Goal: Transaction & Acquisition: Purchase product/service

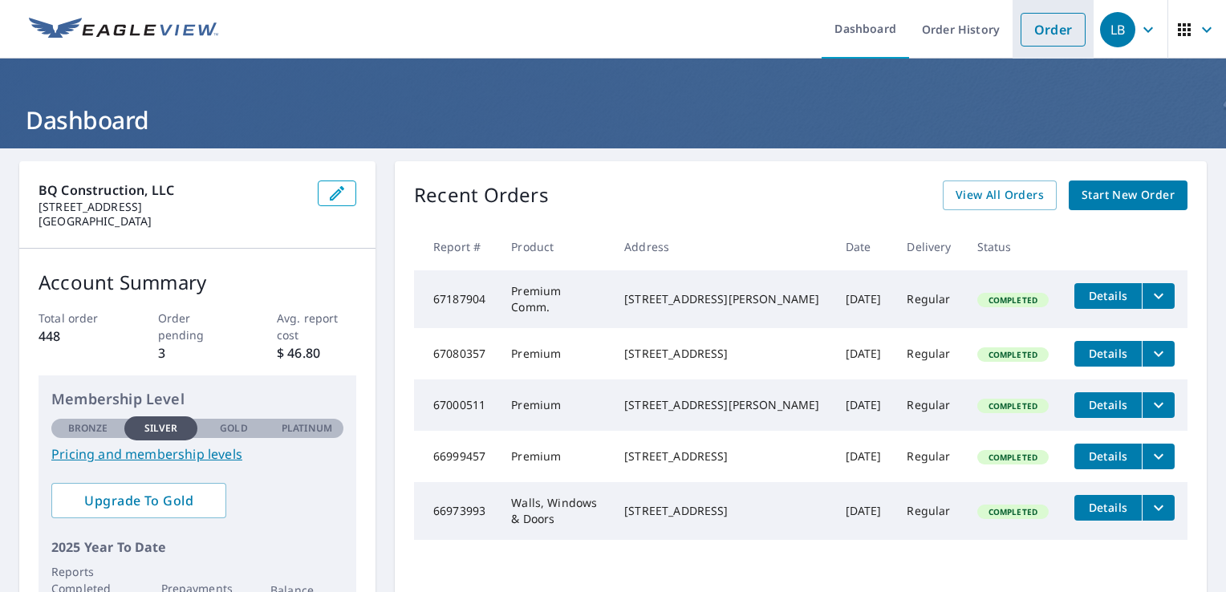
click at [1026, 37] on link "Order" at bounding box center [1053, 30] width 65 height 34
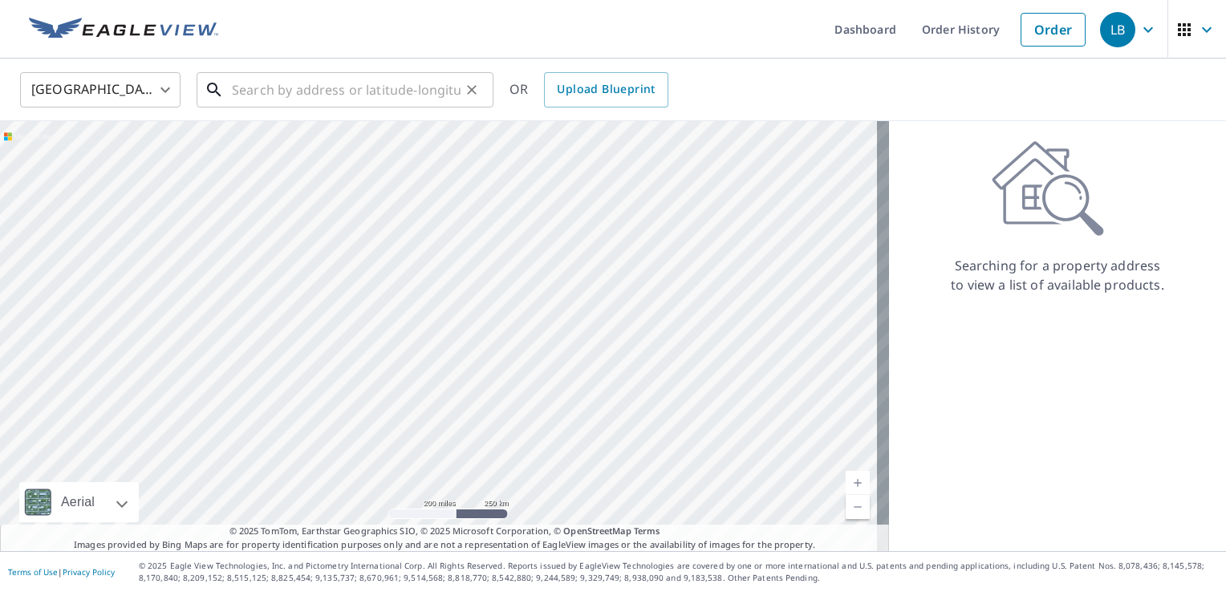
click at [246, 98] on input "text" at bounding box center [346, 89] width 229 height 45
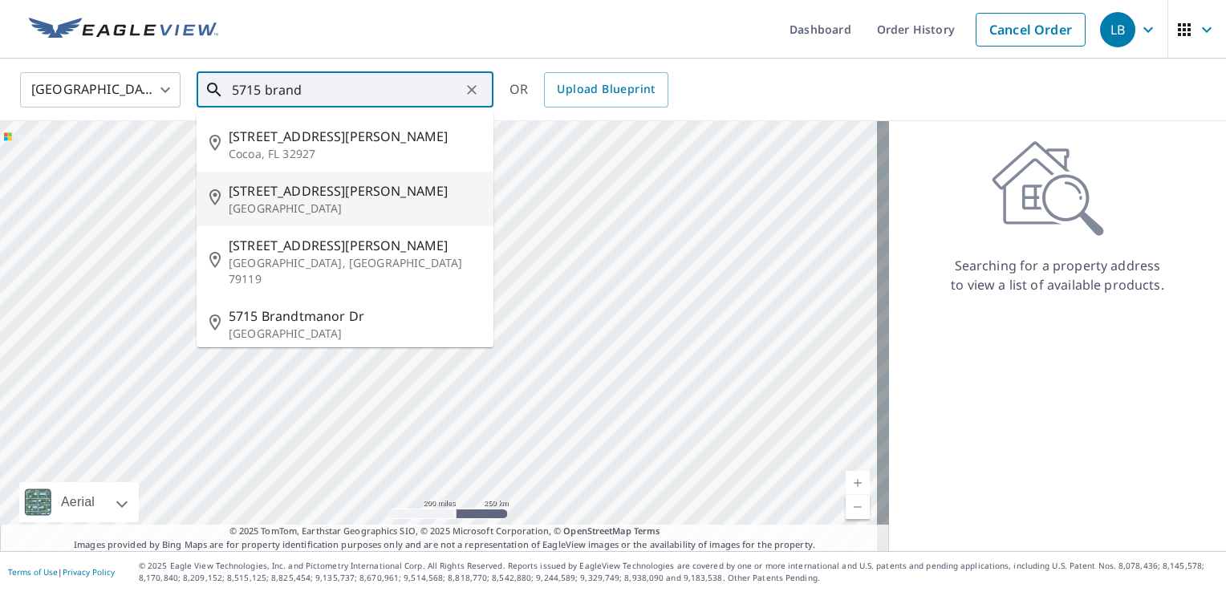
click at [315, 197] on span "[STREET_ADDRESS][PERSON_NAME]" at bounding box center [355, 190] width 252 height 19
type input "[STREET_ADDRESS][PERSON_NAME]"
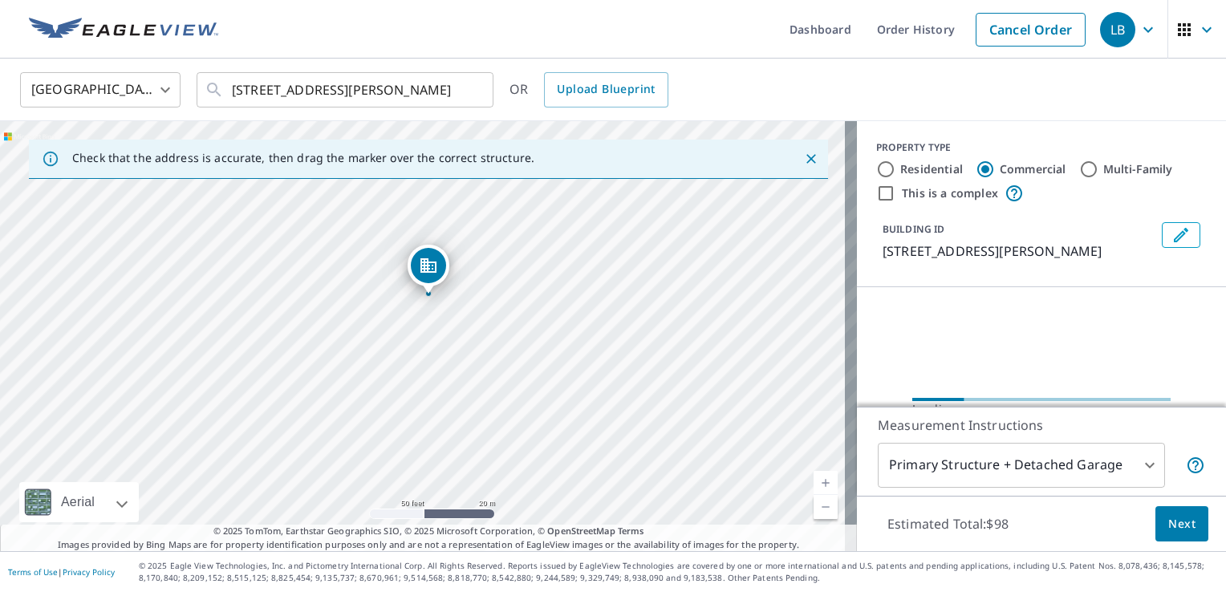
drag, startPoint x: 376, startPoint y: 262, endPoint x: 478, endPoint y: 348, distance: 134.4
click at [478, 348] on div "[STREET_ADDRESS][PERSON_NAME]" at bounding box center [428, 336] width 857 height 430
drag, startPoint x: 454, startPoint y: 323, endPoint x: 510, endPoint y: 364, distance: 70.2
click at [510, 364] on div "[STREET_ADDRESS][PERSON_NAME]" at bounding box center [428, 336] width 857 height 430
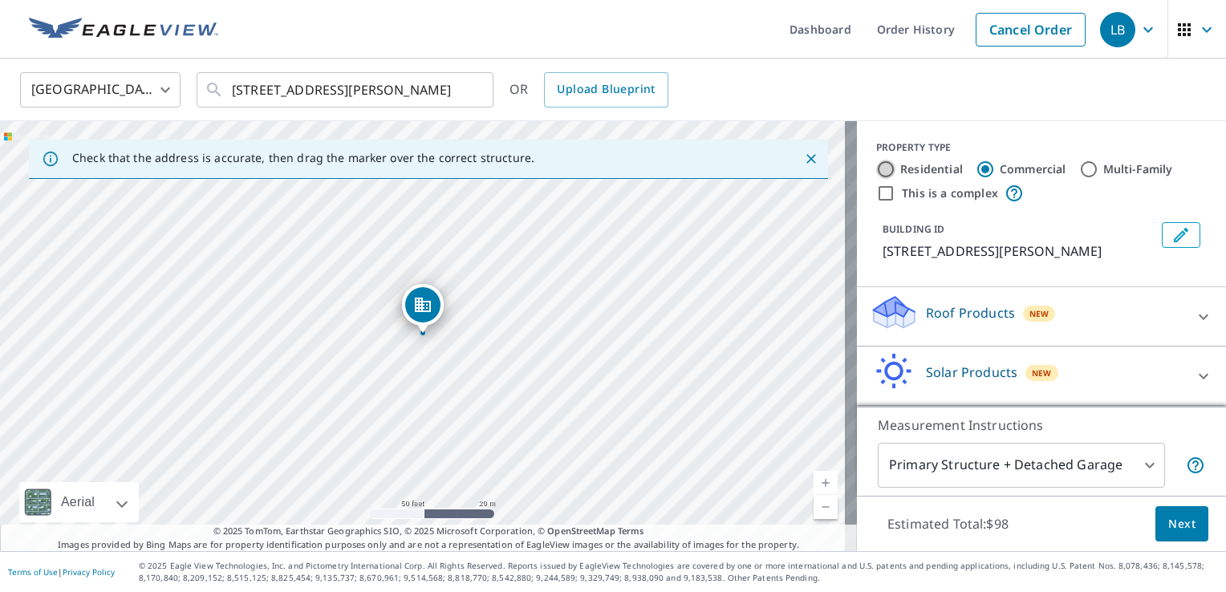
click at [877, 173] on input "Residential" at bounding box center [886, 169] width 19 height 19
radio input "true"
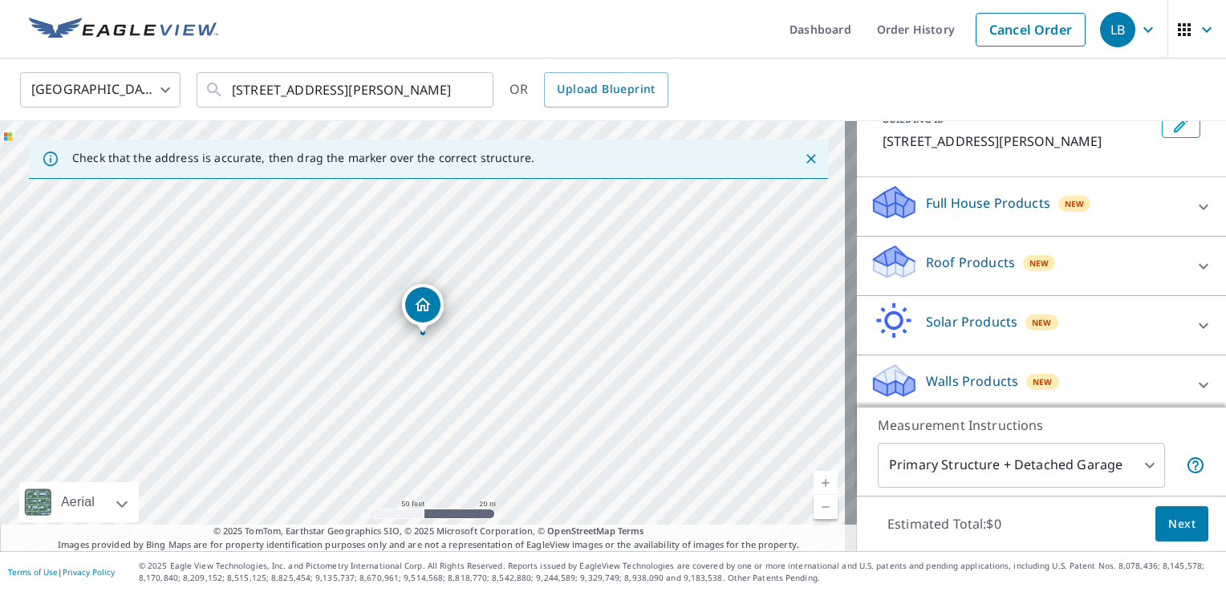
scroll to position [117, 0]
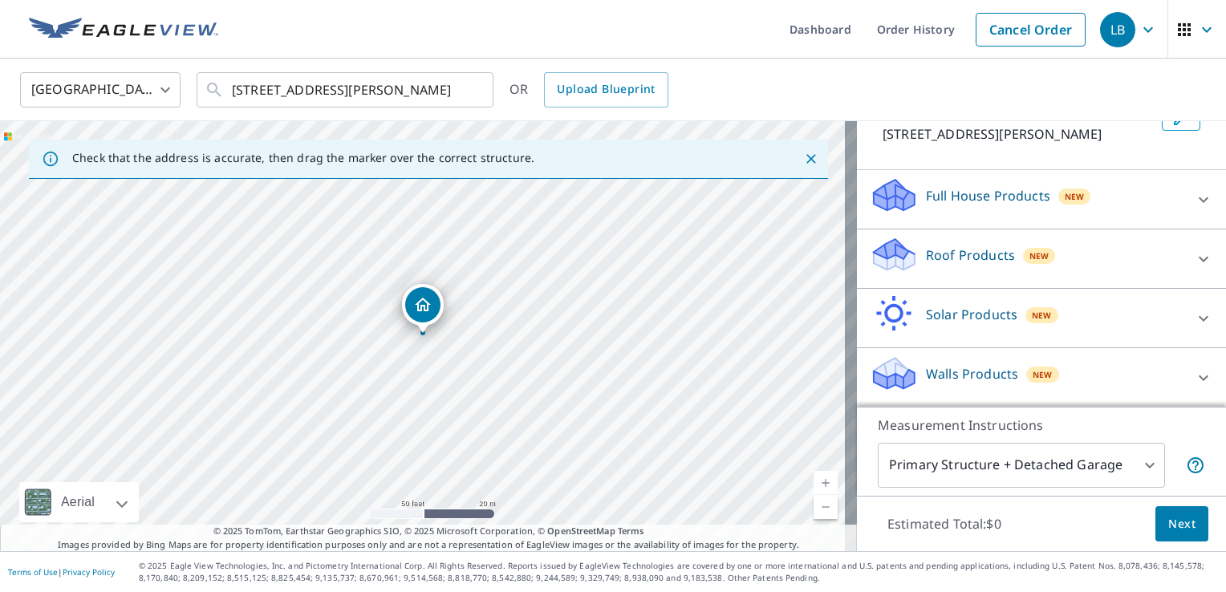
click at [1194, 256] on icon at bounding box center [1203, 259] width 19 height 19
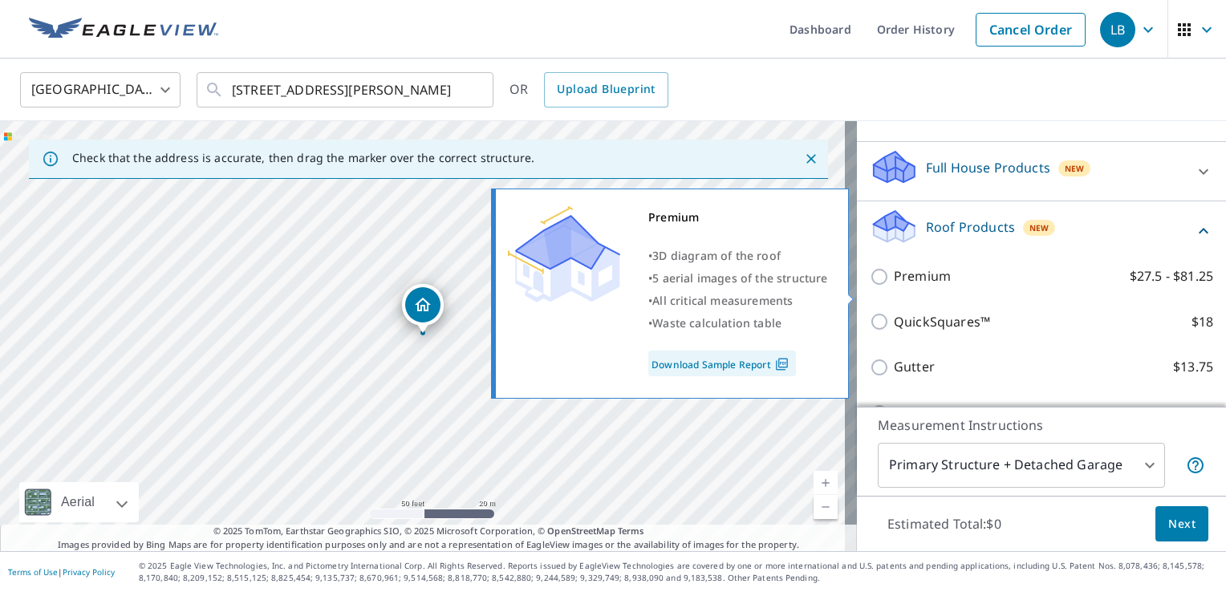
scroll to position [301, 0]
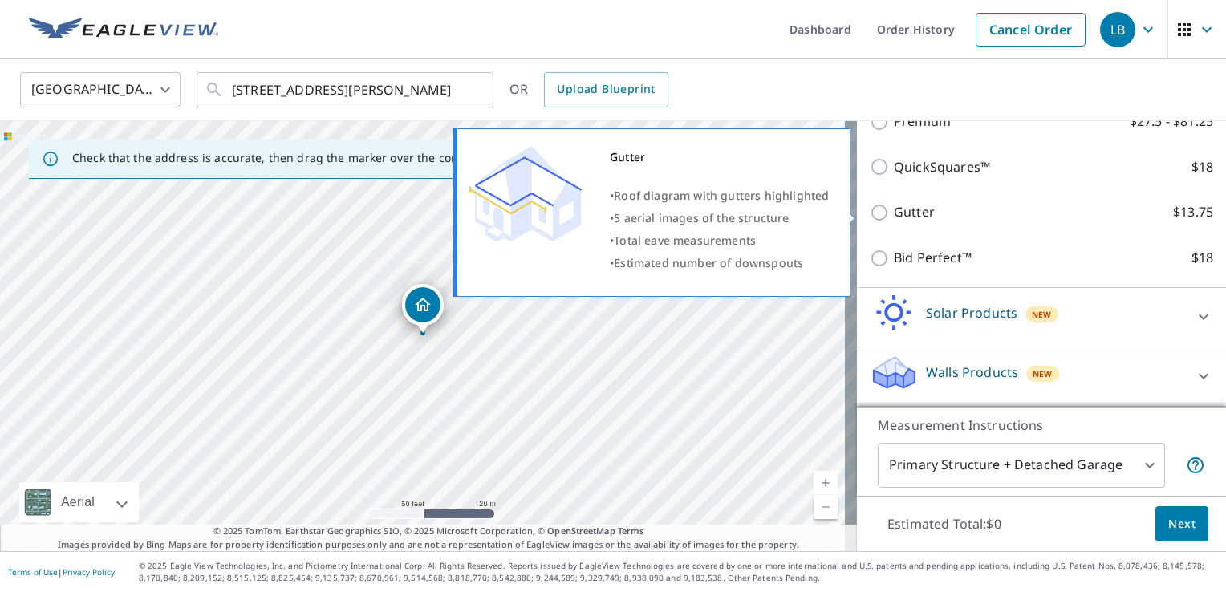
click at [905, 214] on p "Gutter" at bounding box center [914, 212] width 41 height 20
click at [894, 214] on input "Gutter $13.75" at bounding box center [882, 212] width 24 height 19
checkbox input "true"
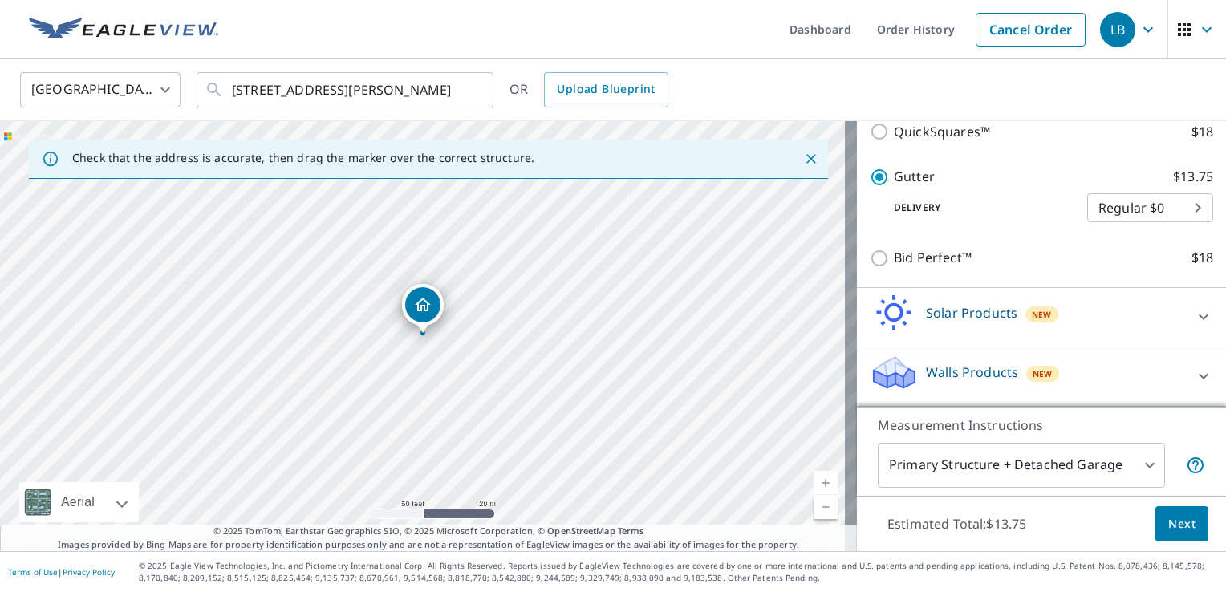
scroll to position [353, 0]
click at [1169, 532] on span "Next" at bounding box center [1182, 525] width 27 height 20
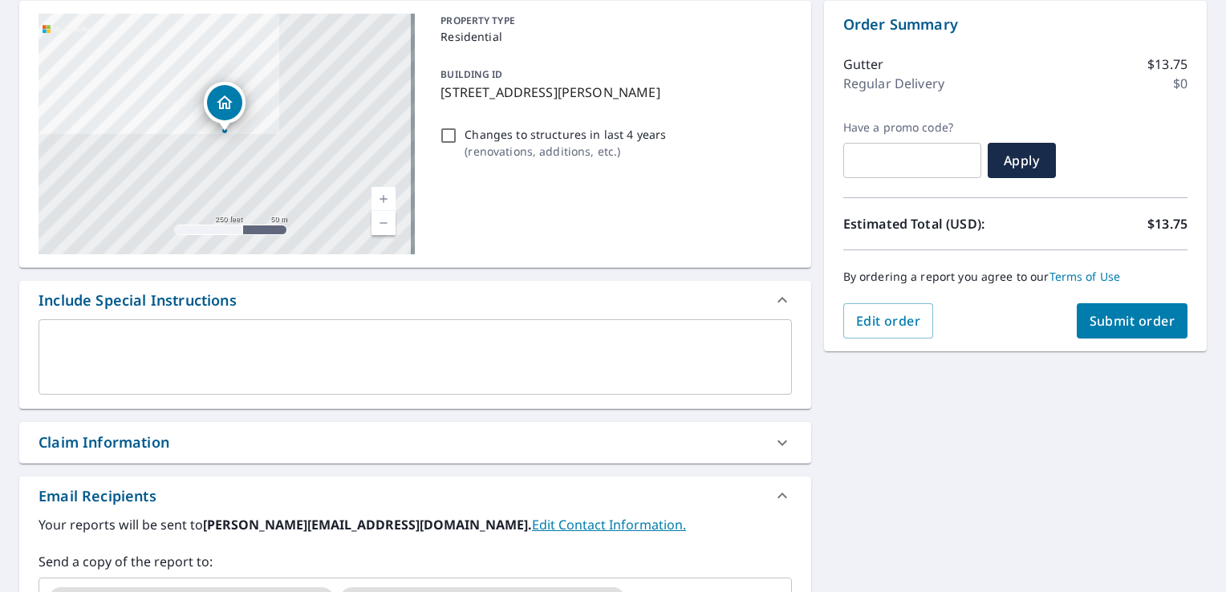
scroll to position [321, 0]
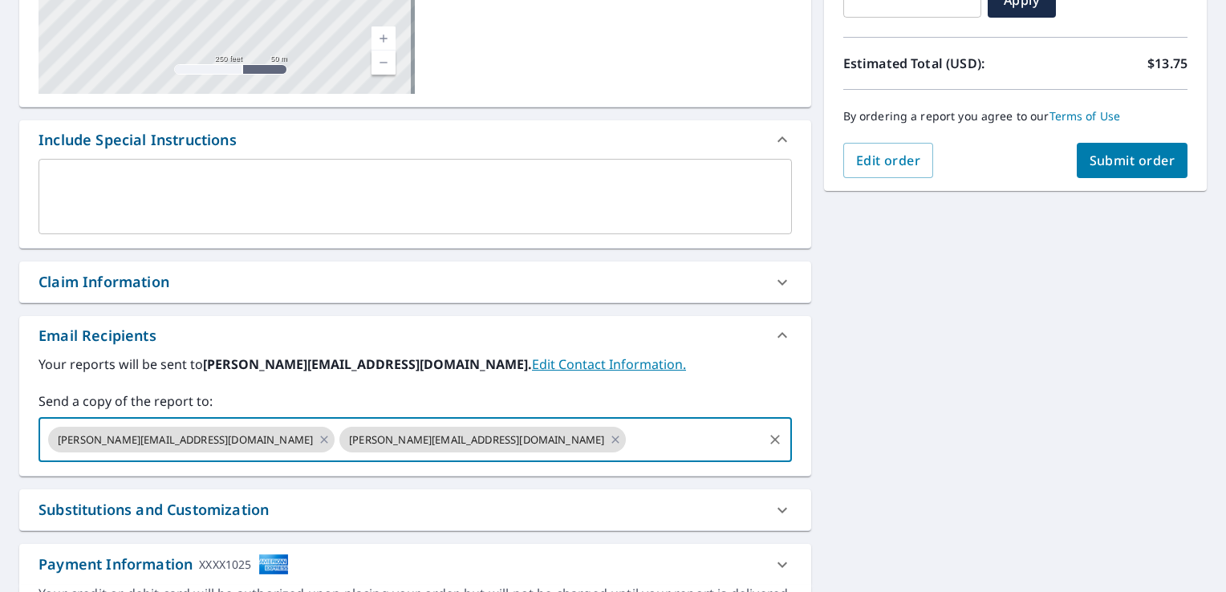
click at [628, 447] on input "text" at bounding box center [694, 440] width 132 height 31
type input "[PERSON_NAME][EMAIL_ADDRESS][DOMAIN_NAME]"
click at [532, 369] on link "Edit Contact Information." at bounding box center [609, 365] width 154 height 18
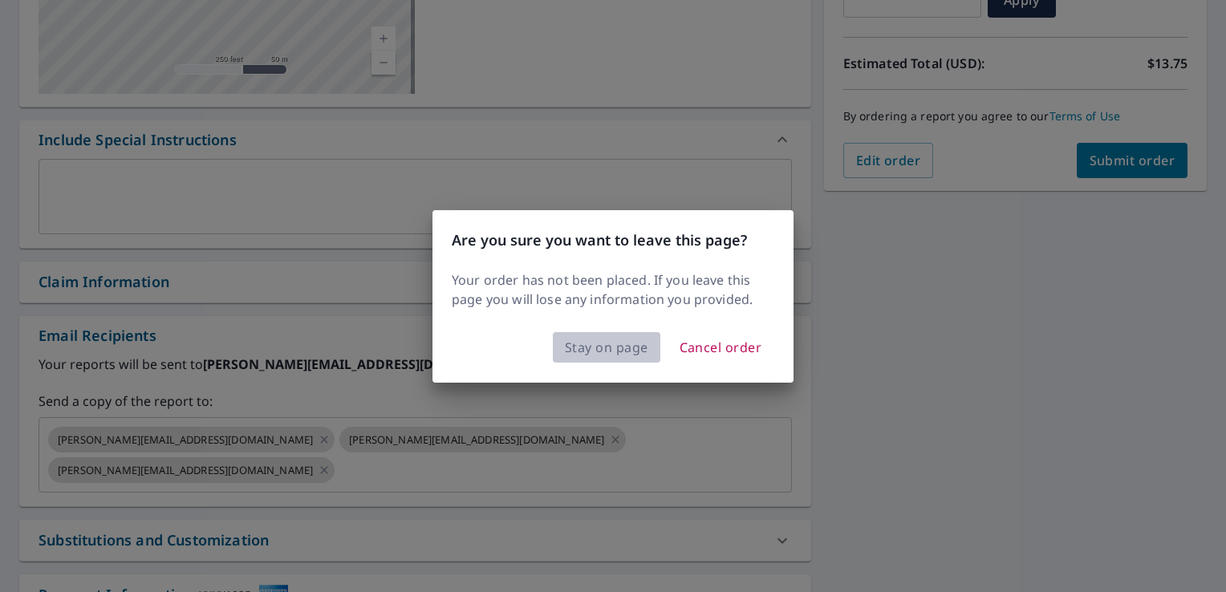
click at [630, 351] on span "Stay on page" at bounding box center [606, 347] width 83 height 22
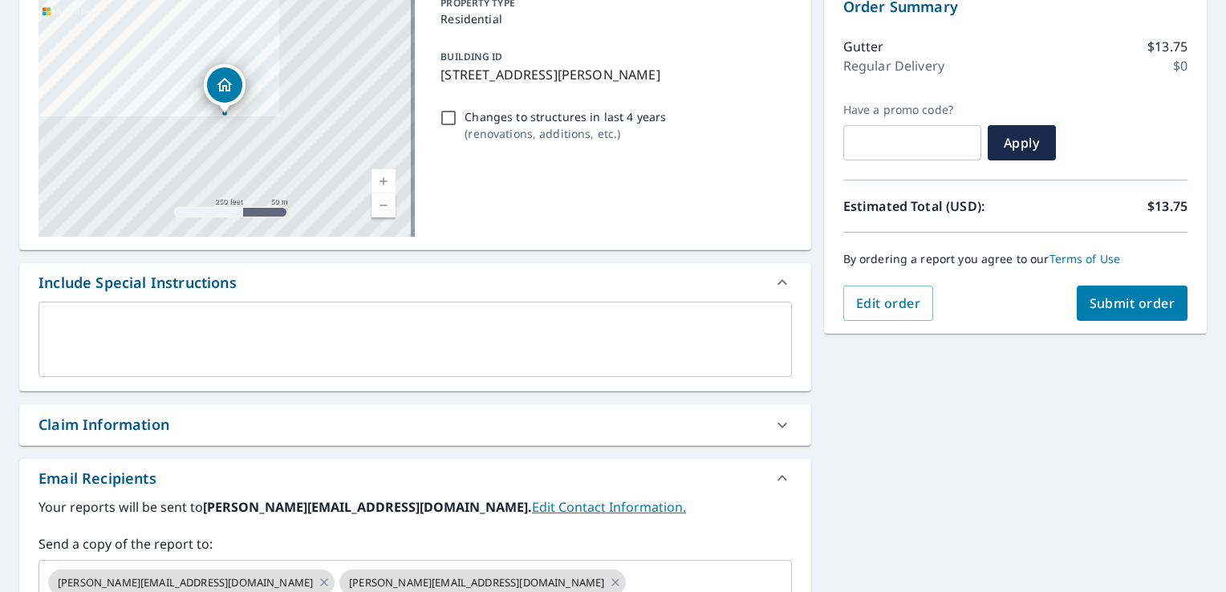
scroll to position [176, 0]
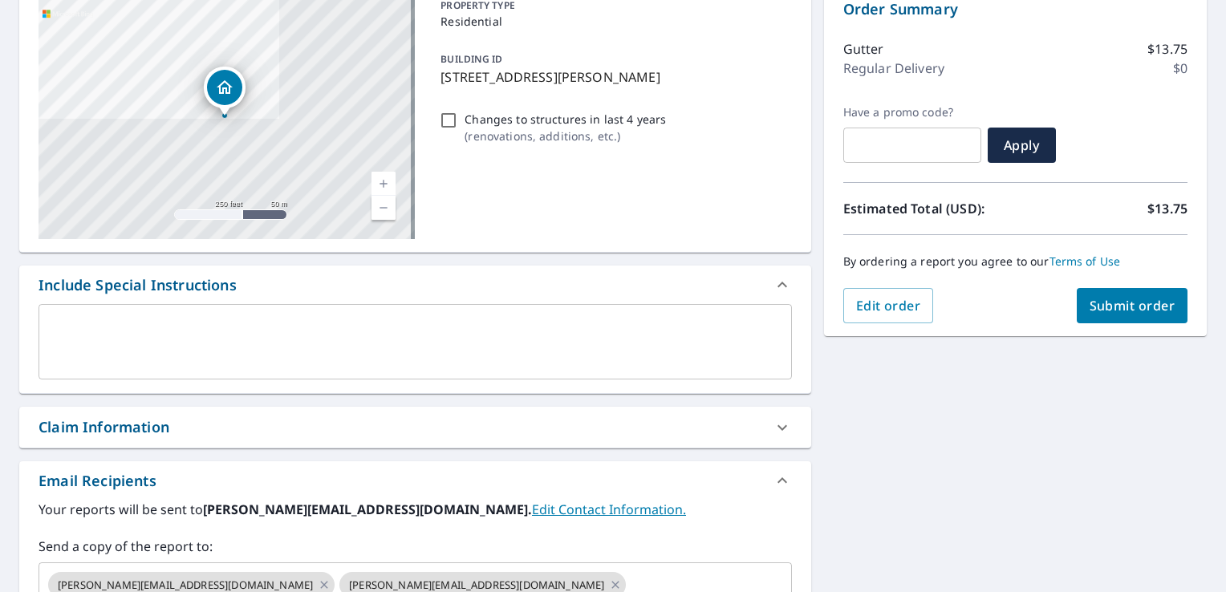
click at [1090, 299] on span "Submit order" at bounding box center [1133, 306] width 86 height 18
checkbox input "true"
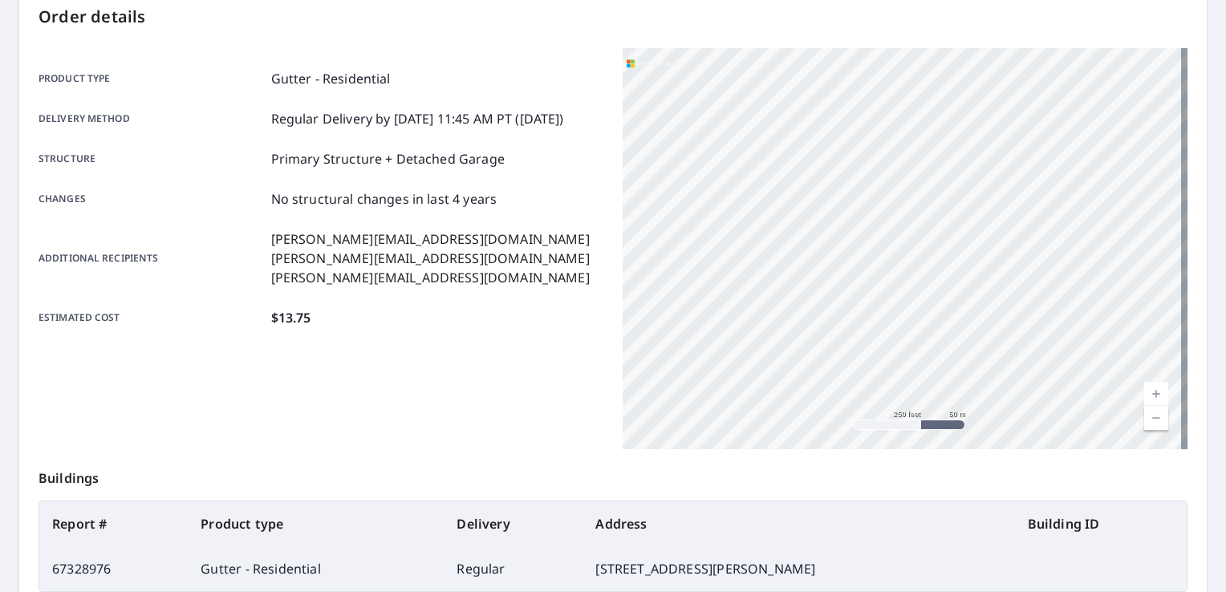
drag, startPoint x: 498, startPoint y: 323, endPoint x: 502, endPoint y: 337, distance: 14.5
click at [501, 337] on div "Product type Gutter - Residential Delivery method Regular Delivery by [DATE] 11…" at bounding box center [321, 198] width 565 height 300
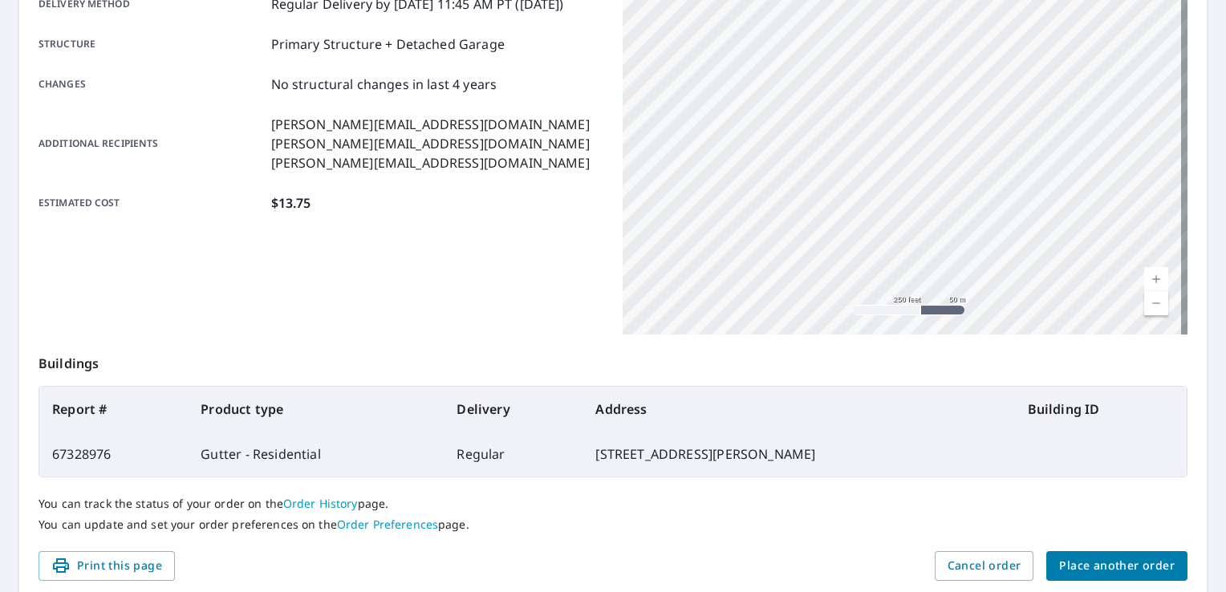
scroll to position [352, 0]
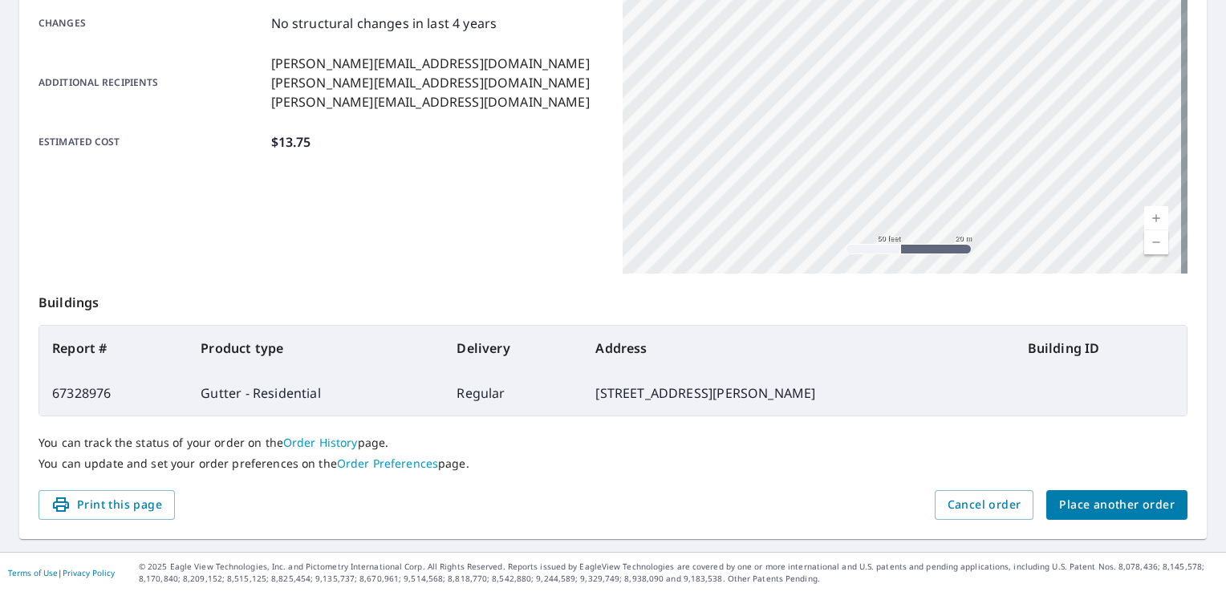
click at [1131, 506] on span "Place another order" at bounding box center [1118, 505] width 116 height 20
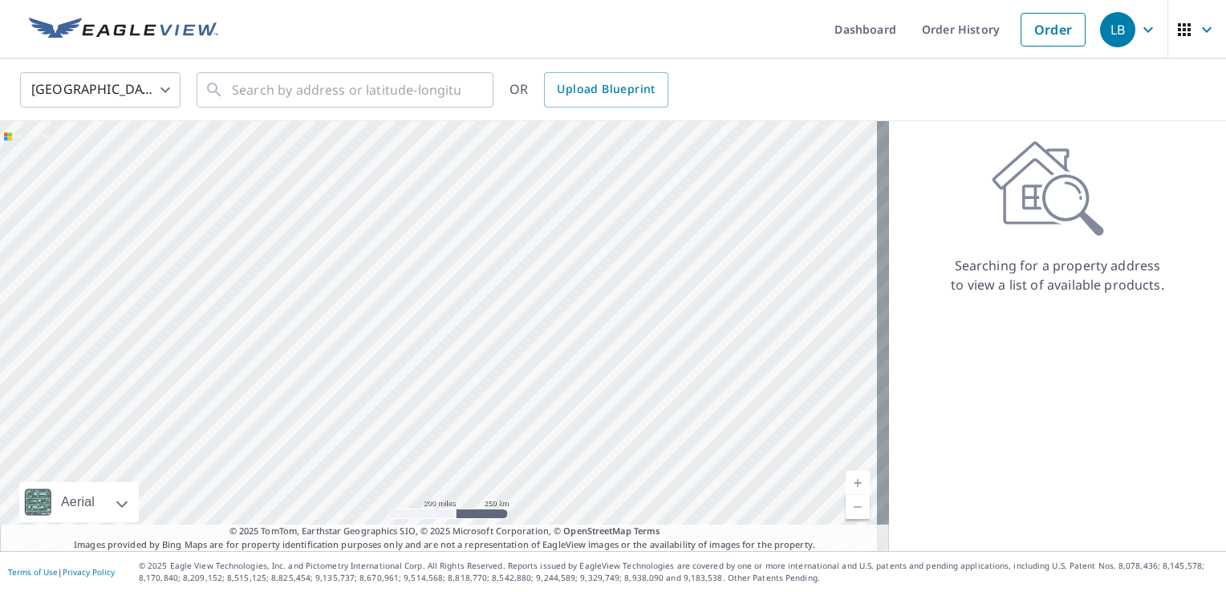
click at [1139, 31] on icon "button" at bounding box center [1148, 29] width 19 height 19
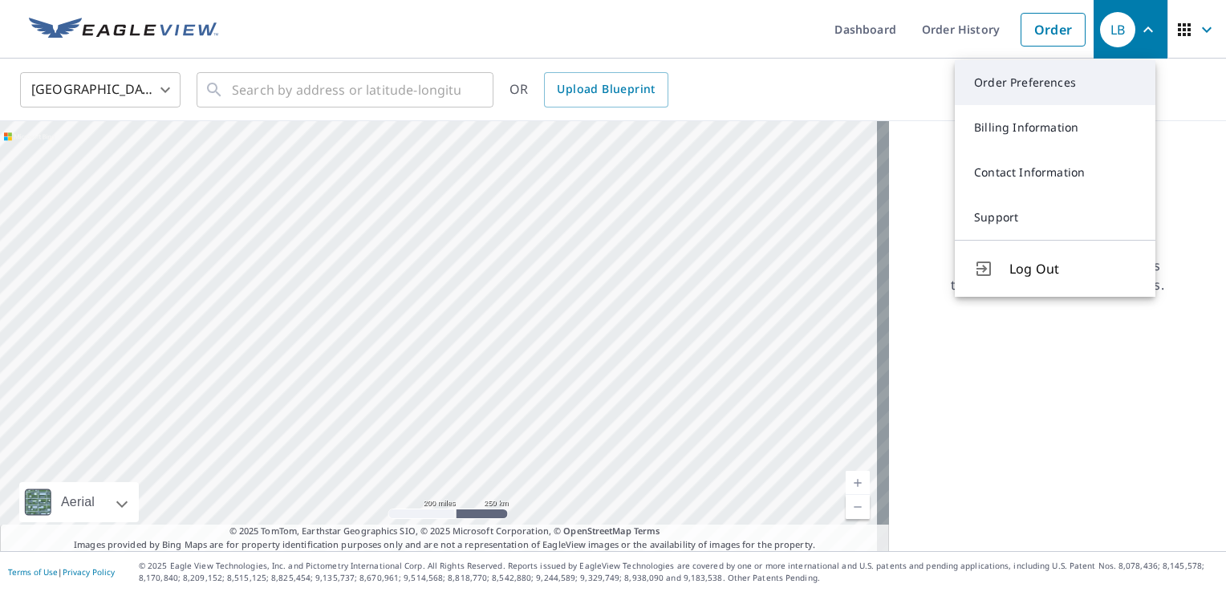
click at [1040, 87] on link "Order Preferences" at bounding box center [1055, 82] width 201 height 45
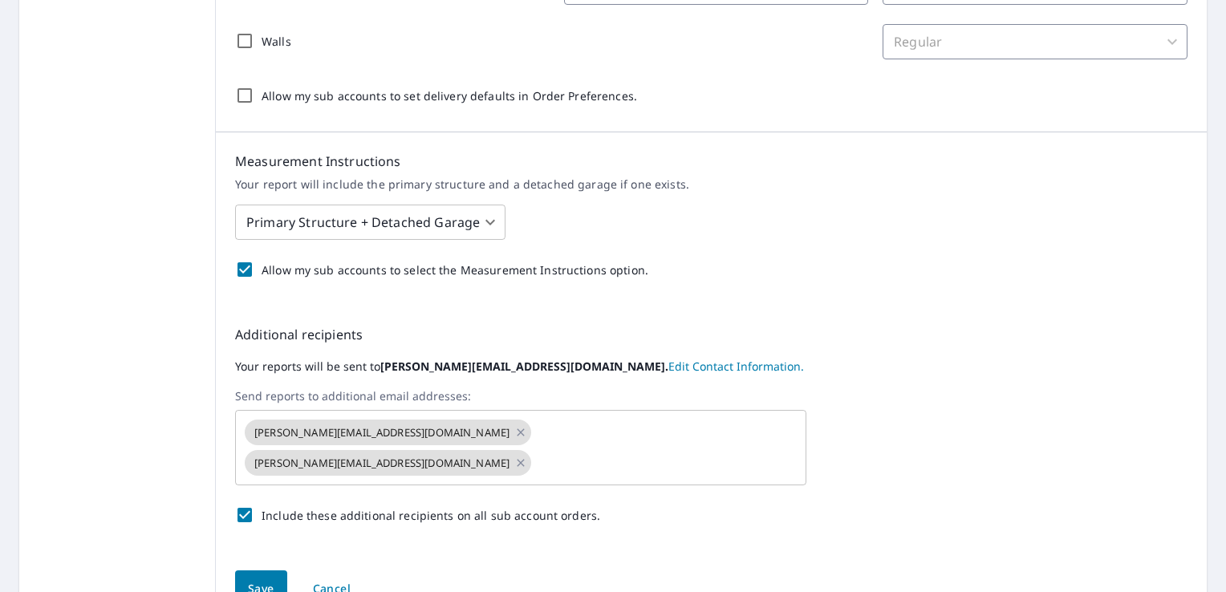
scroll to position [482, 0]
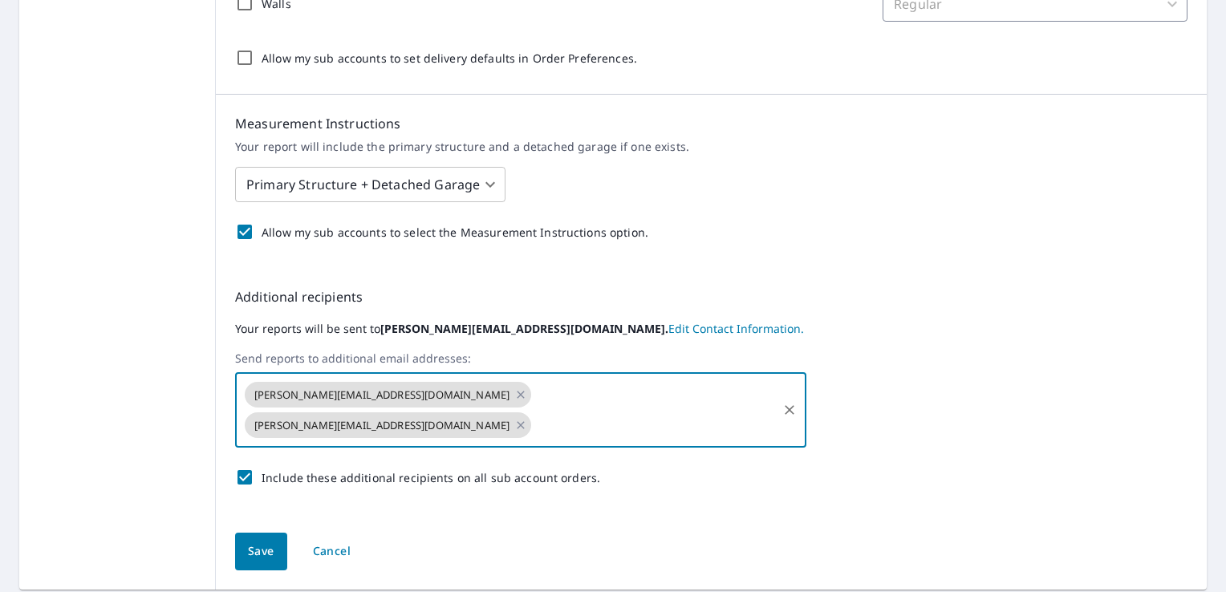
click at [675, 410] on input "text" at bounding box center [655, 425] width 242 height 31
type input "[PERSON_NAME][EMAIL_ADDRESS][DOMAIN_NAME]"
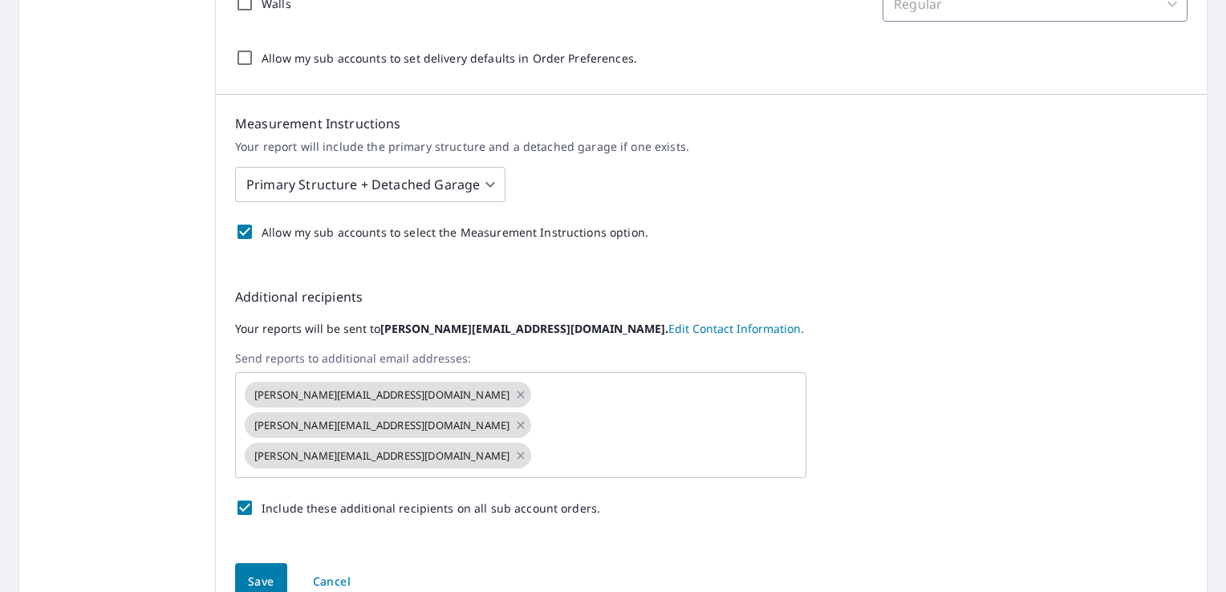
click at [266, 544] on div "Save Cancel" at bounding box center [711, 582] width 991 height 76
click at [256, 572] on span "Save" at bounding box center [261, 582] width 26 height 20
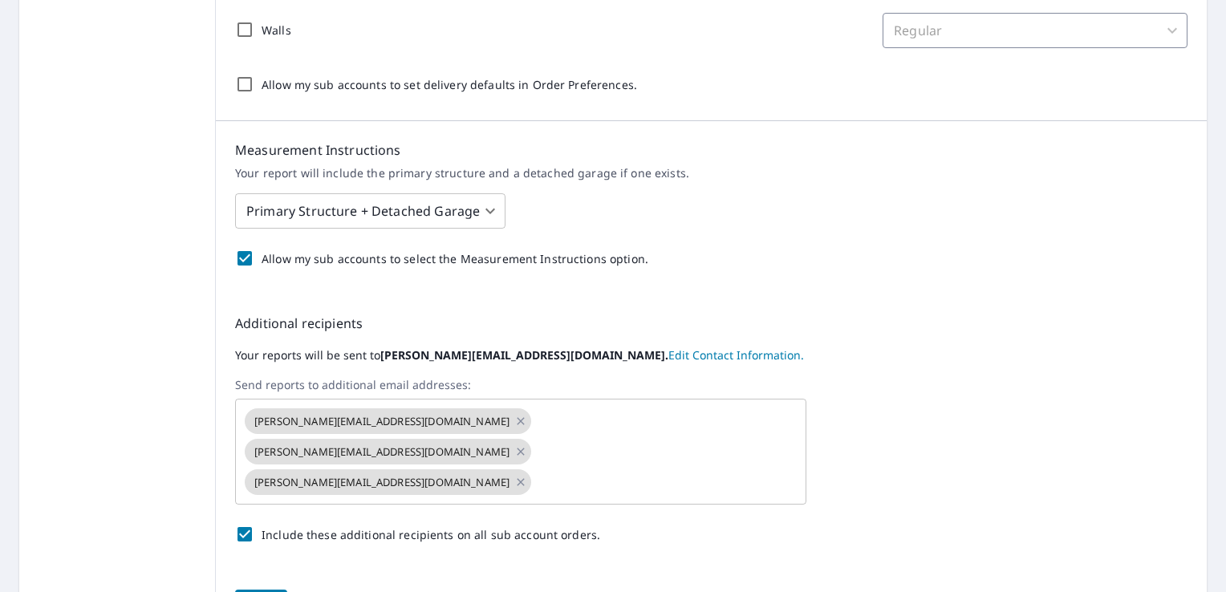
scroll to position [572, 0]
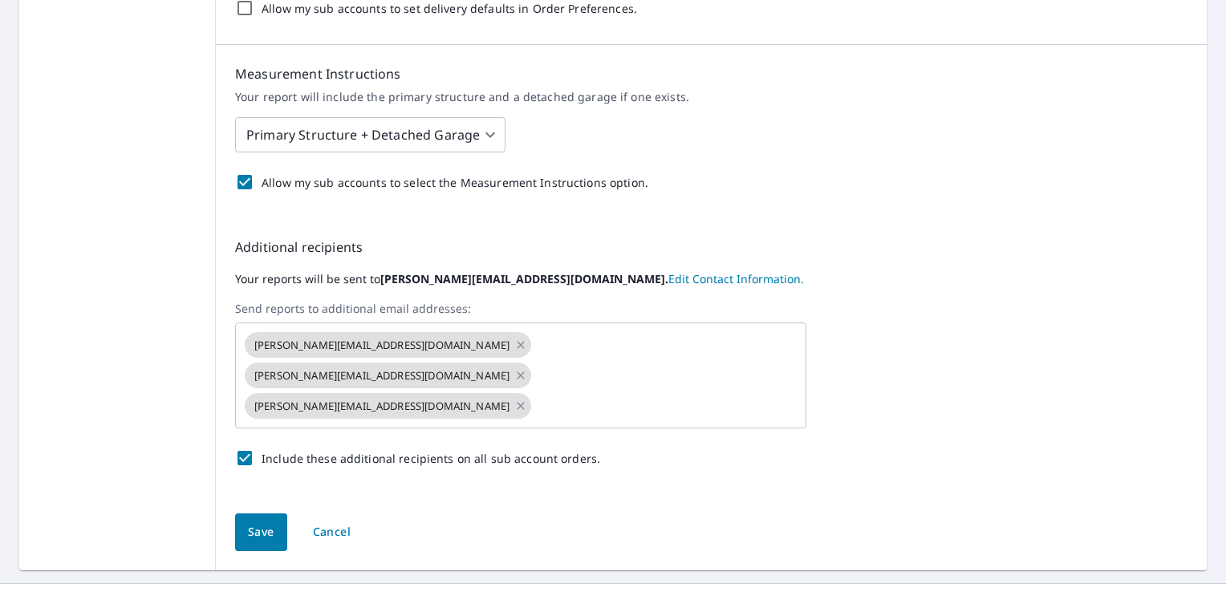
click at [257, 523] on span "Save" at bounding box center [261, 533] width 26 height 20
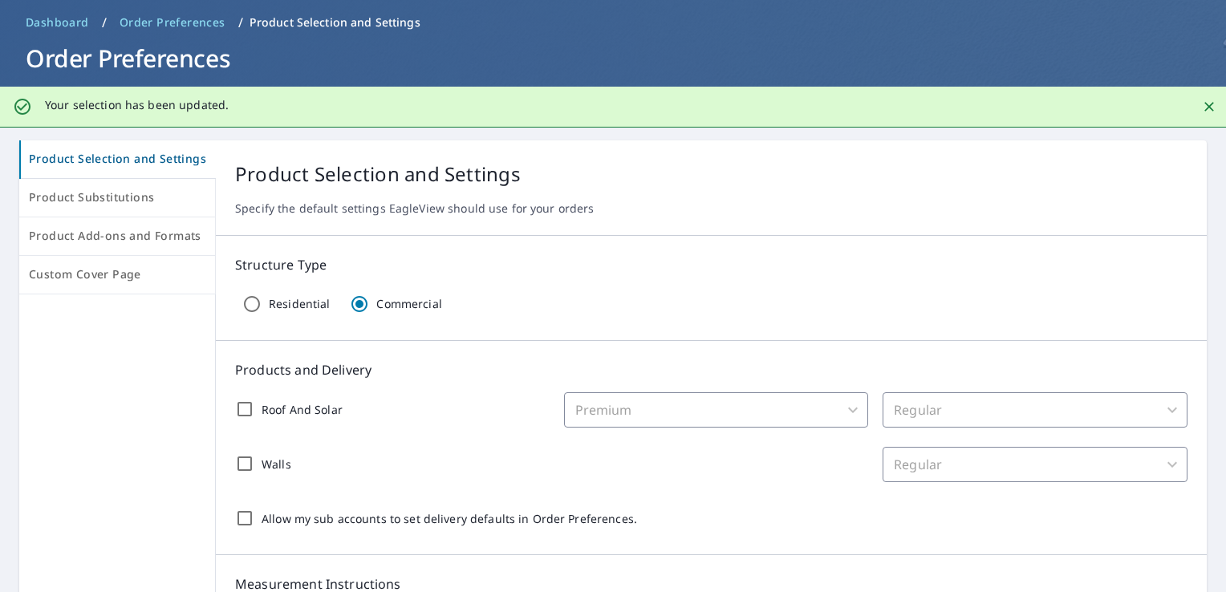
scroll to position [0, 0]
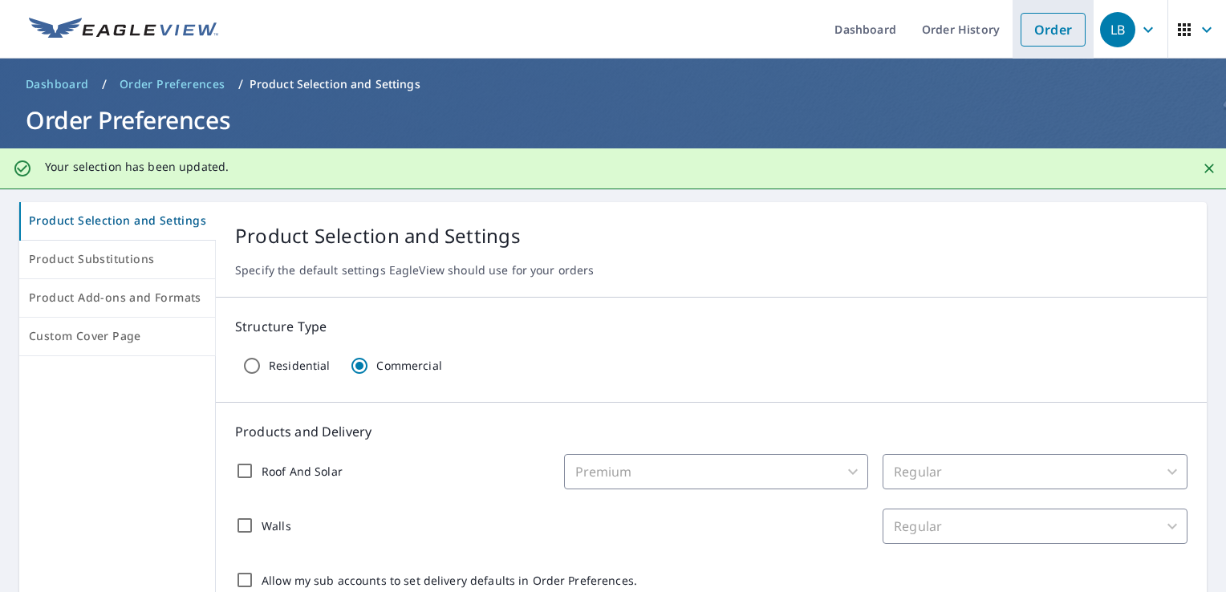
click at [1033, 43] on link "Order" at bounding box center [1053, 30] width 65 height 34
